Goal: Find contact information: Find contact information

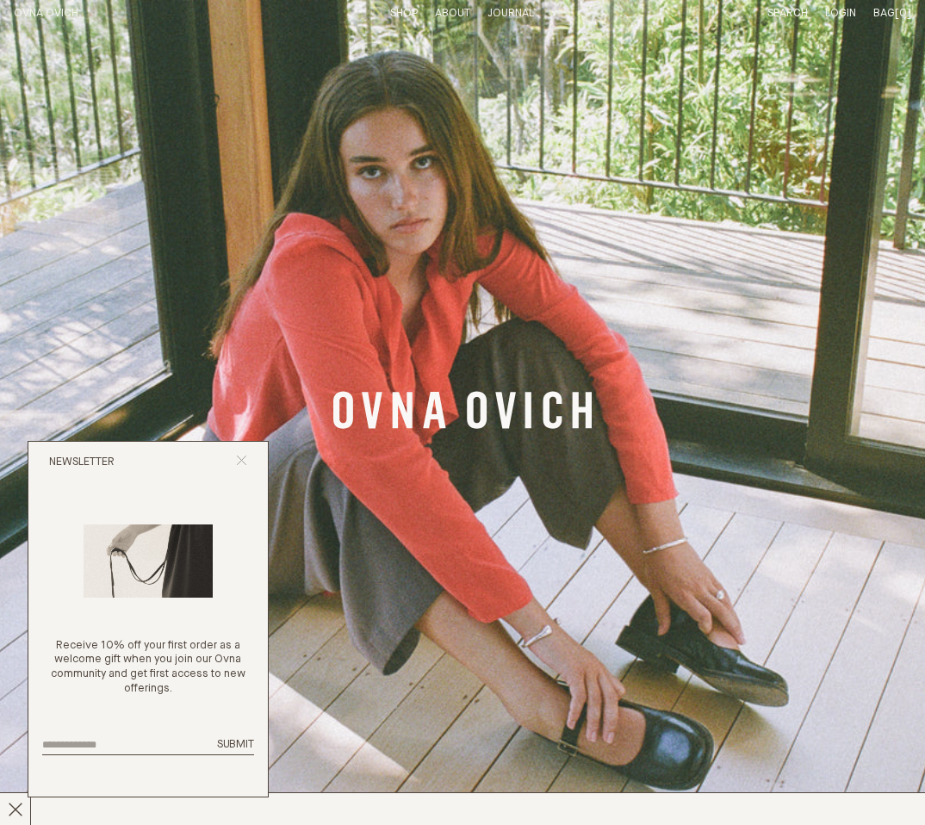
click at [239, 464] on icon "Close popup" at bounding box center [241, 460] width 11 height 11
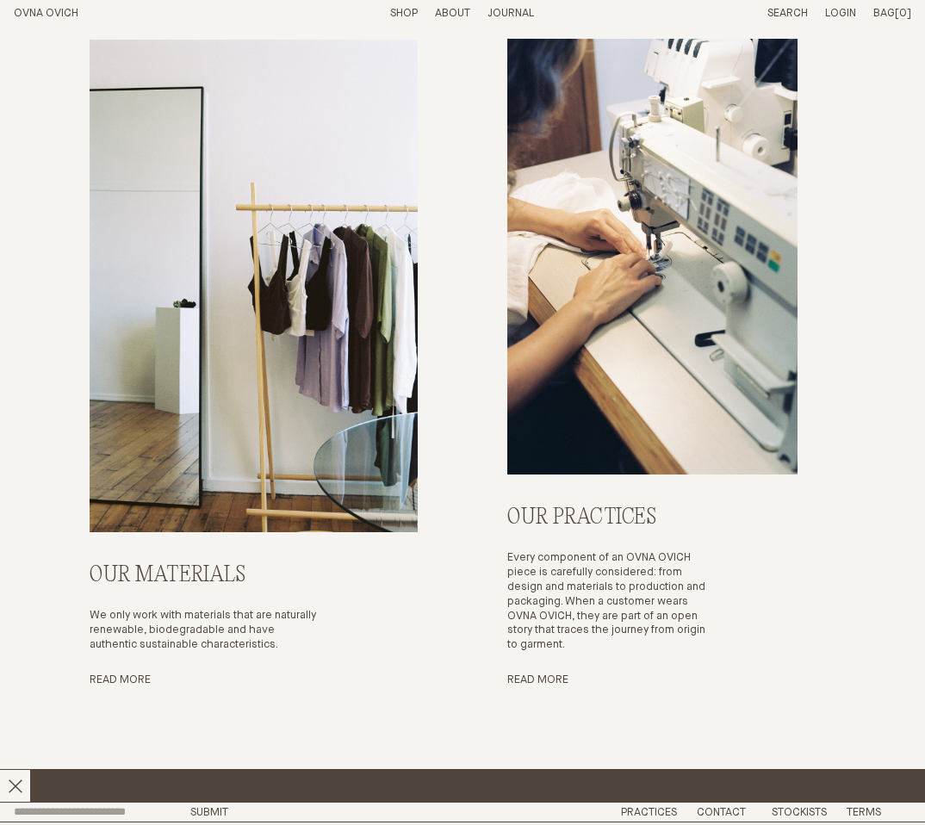
scroll to position [5253, 0]
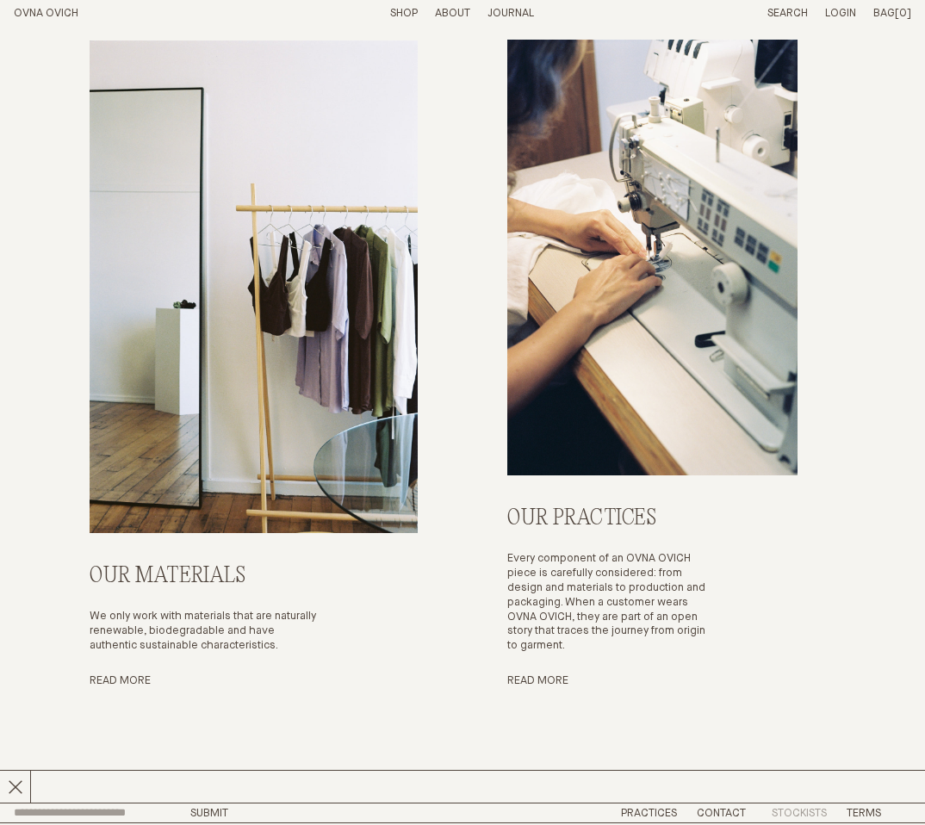
click at [787, 808] on link "Stockists" at bounding box center [799, 813] width 55 height 11
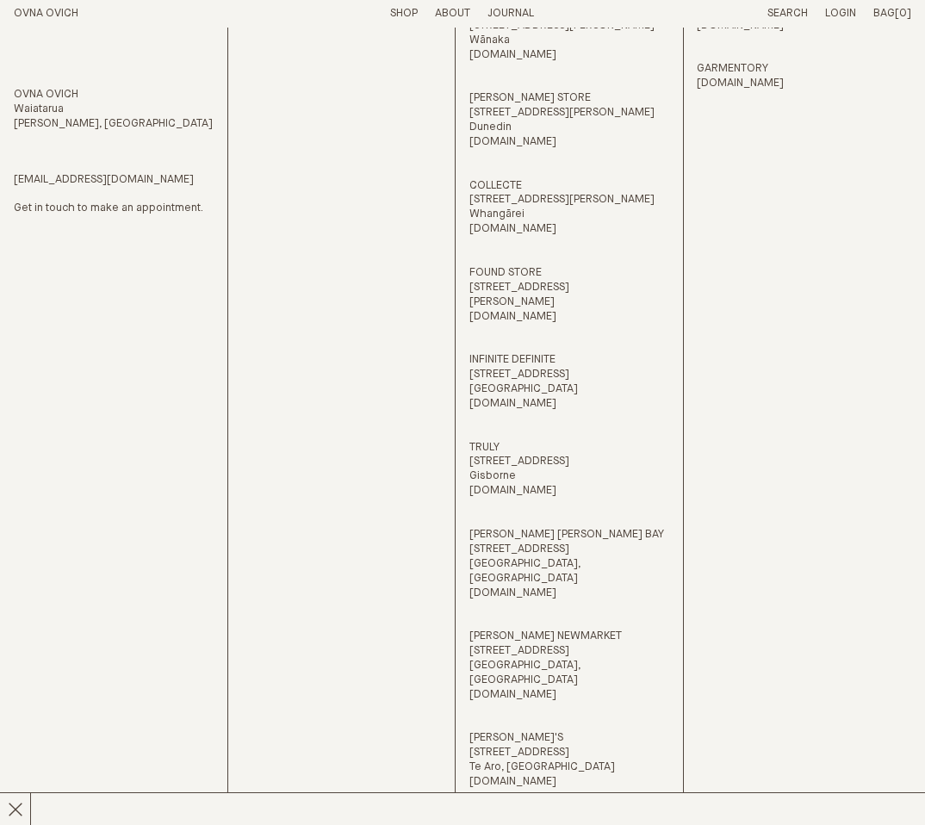
scroll to position [92, 0]
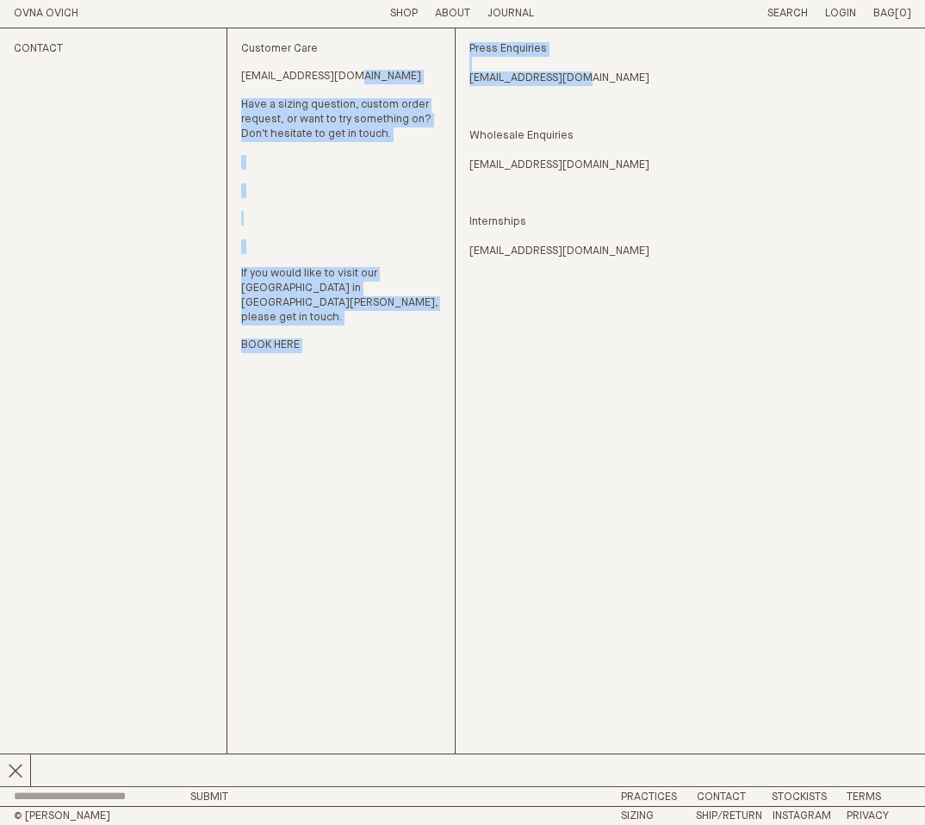
drag, startPoint x: 462, startPoint y: 76, endPoint x: 594, endPoint y: 80, distance: 131.9
click at [584, 80] on div "Contact Customer Care hello@ovnaovich.com Have a sizing question, custom order …" at bounding box center [463, 407] width 898 height 758
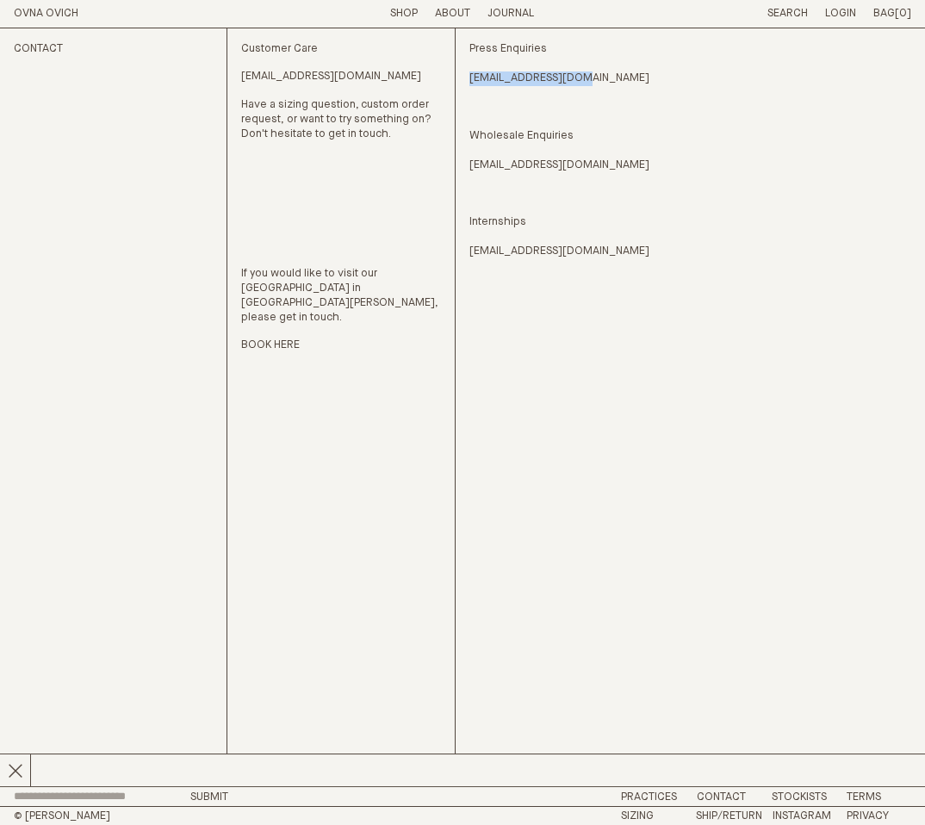
drag, startPoint x: 606, startPoint y: 78, endPoint x: 472, endPoint y: 75, distance: 134.4
click at [472, 75] on p "Press Enquiries press@ovnaovich.com Wholesale Enquiries sales@ovnaovich.com" at bounding box center [570, 107] width 201 height 131
copy link "press@ovnaovich.com"
